Goal: Information Seeking & Learning: Learn about a topic

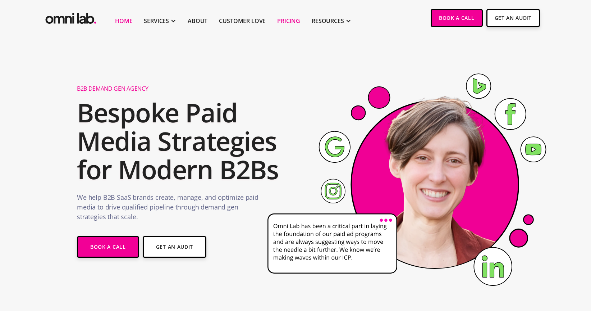
click at [288, 19] on link "Pricing" at bounding box center [288, 21] width 23 height 9
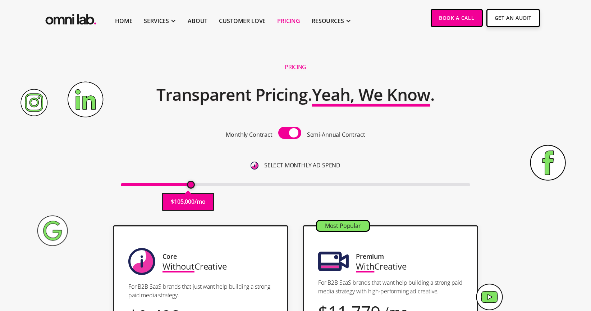
drag, startPoint x: 125, startPoint y: 183, endPoint x: 190, endPoint y: 185, distance: 64.8
click at [190, 185] on input "range" at bounding box center [296, 184] width 350 height 3
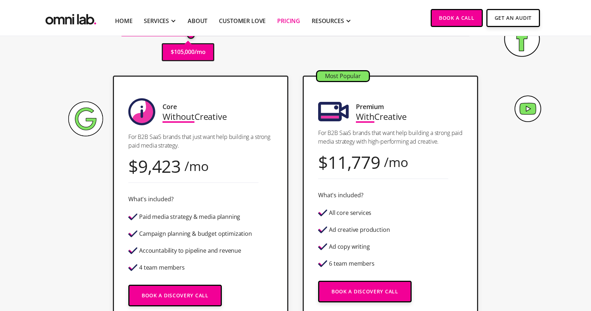
scroll to position [142, 0]
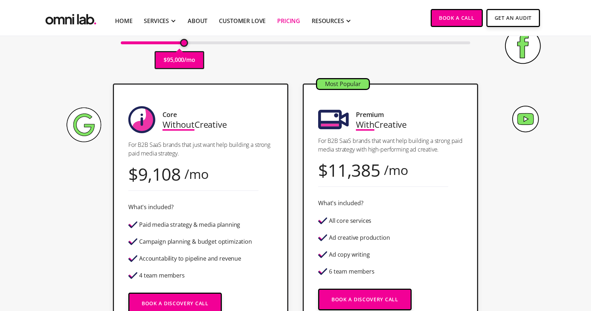
drag, startPoint x: 192, startPoint y: 45, endPoint x: 184, endPoint y: 46, distance: 8.8
type input "95000"
click at [184, 44] on input "range" at bounding box center [296, 42] width 350 height 3
